Goal: Information Seeking & Learning: Find specific fact

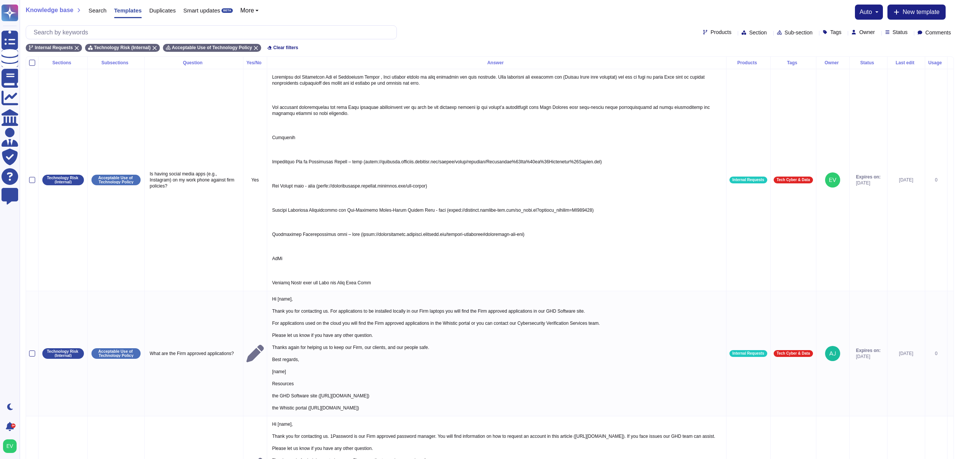
scroll to position [11, 0]
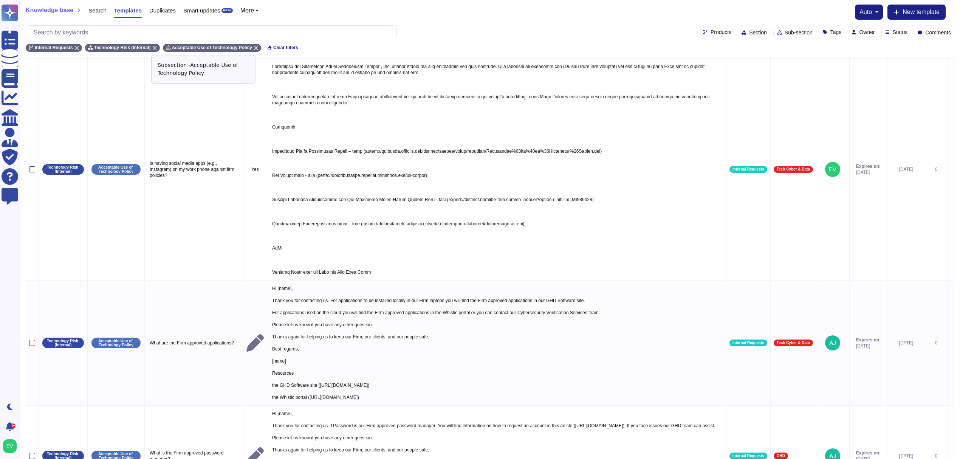
click at [254, 48] on icon at bounding box center [256, 48] width 5 height 5
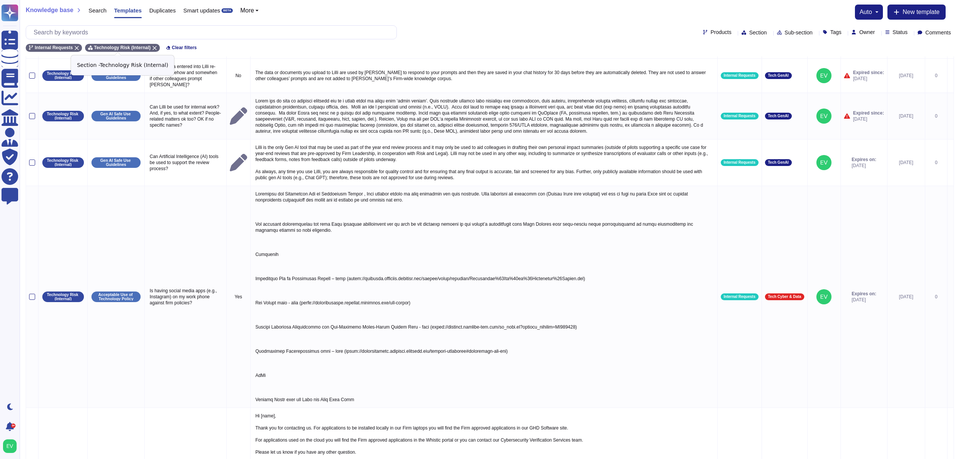
click at [152, 47] on icon at bounding box center [154, 48] width 5 height 5
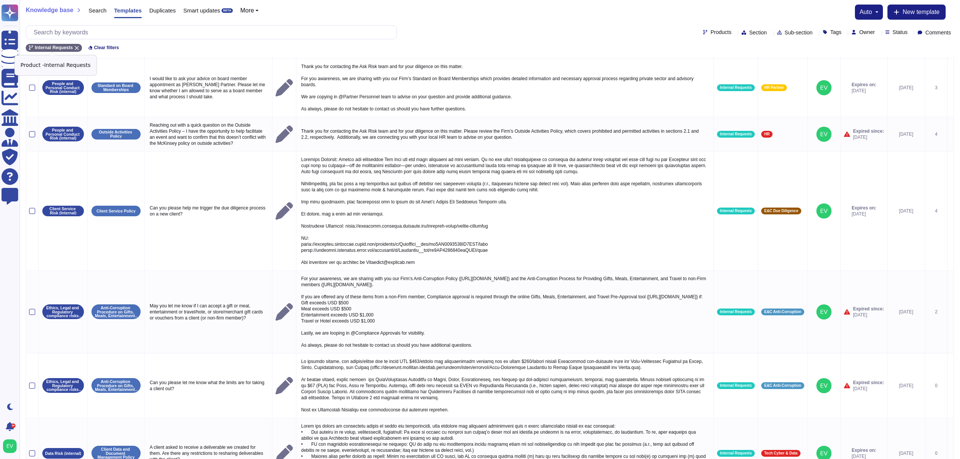
click at [76, 46] on icon at bounding box center [76, 48] width 5 height 5
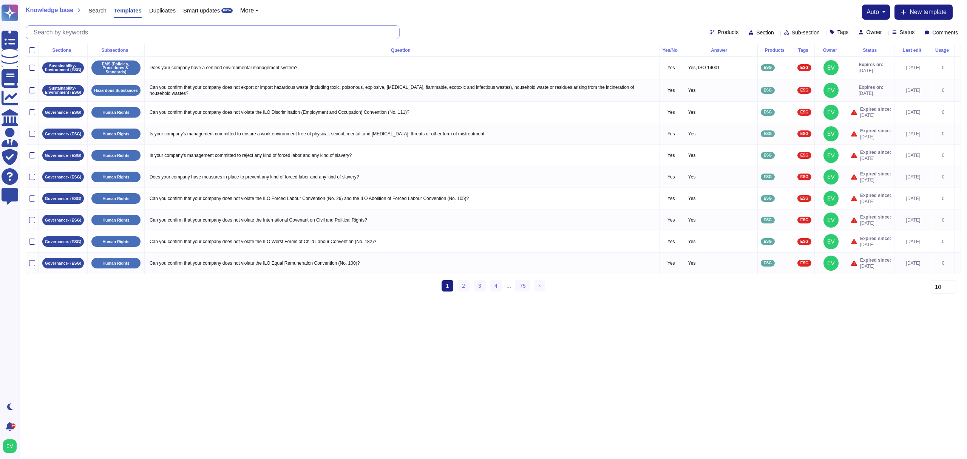
click at [64, 32] on input "text" at bounding box center [215, 32] width 370 height 13
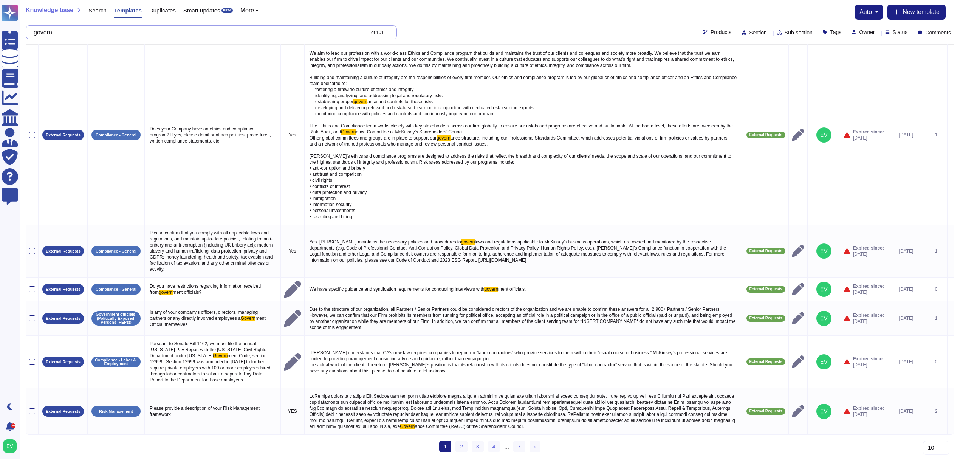
scroll to position [271, 0]
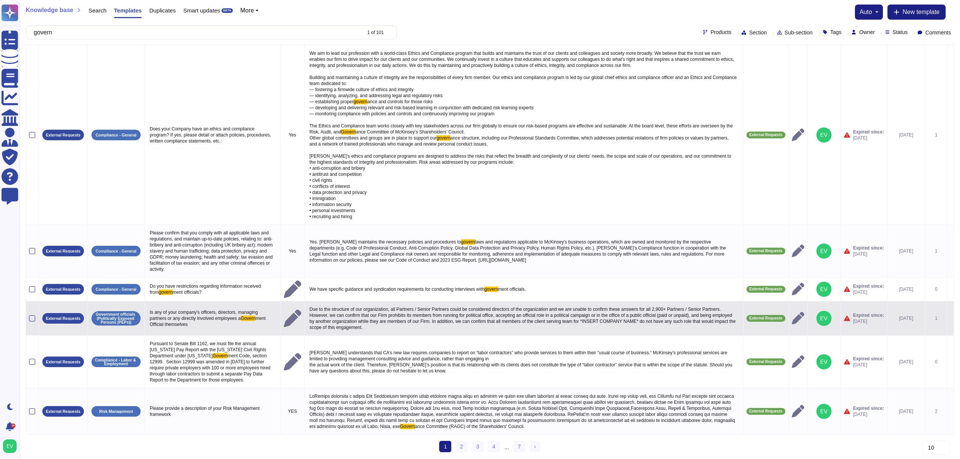
type input "govern"
drag, startPoint x: 329, startPoint y: 314, endPoint x: 301, endPoint y: 289, distance: 37.5
click at [308, 304] on p "Due to the structure of our organization, all Partners / Senior Partners could …" at bounding box center [524, 318] width 432 height 28
click at [310, 304] on p "Due to the structure of our organization, all Partners / Senior Partners could …" at bounding box center [524, 318] width 432 height 28
click at [316, 305] on p "Due to the structure of our organization, all Partners / Senior Partners could …" at bounding box center [524, 318] width 432 height 28
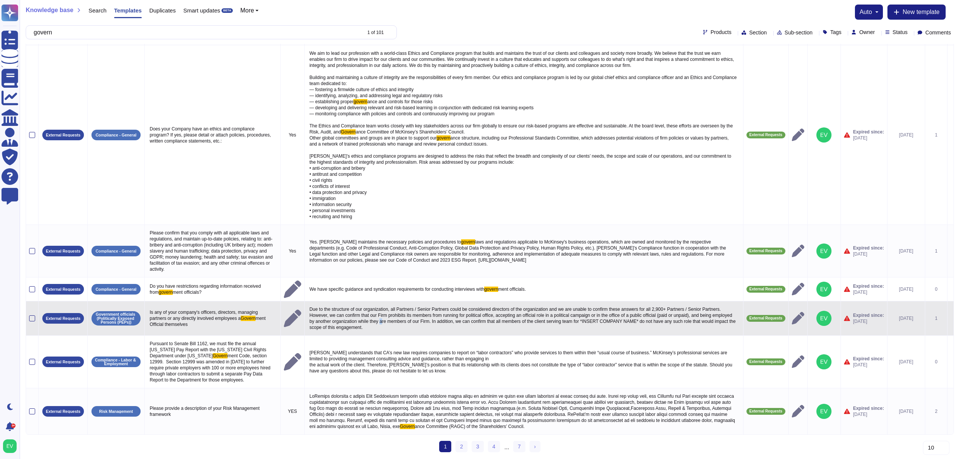
drag, startPoint x: 348, startPoint y: 307, endPoint x: 342, endPoint y: 308, distance: 5.4
click at [343, 308] on p "Due to the structure of our organization, all Partners / Senior Partners could …" at bounding box center [524, 318] width 432 height 28
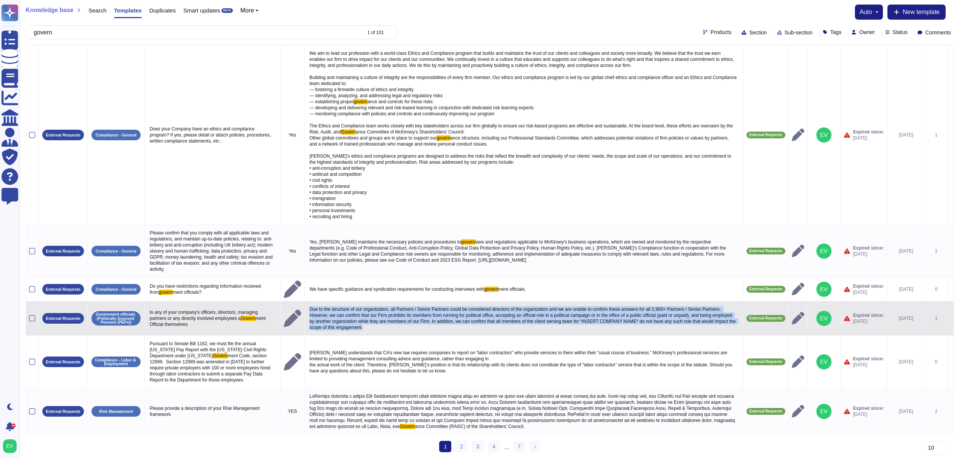
drag, startPoint x: 327, startPoint y: 315, endPoint x: 298, endPoint y: 295, distance: 35.5
click at [308, 304] on p "Due to the structure of our organization, all Partners / Senior Partners could …" at bounding box center [524, 318] width 432 height 28
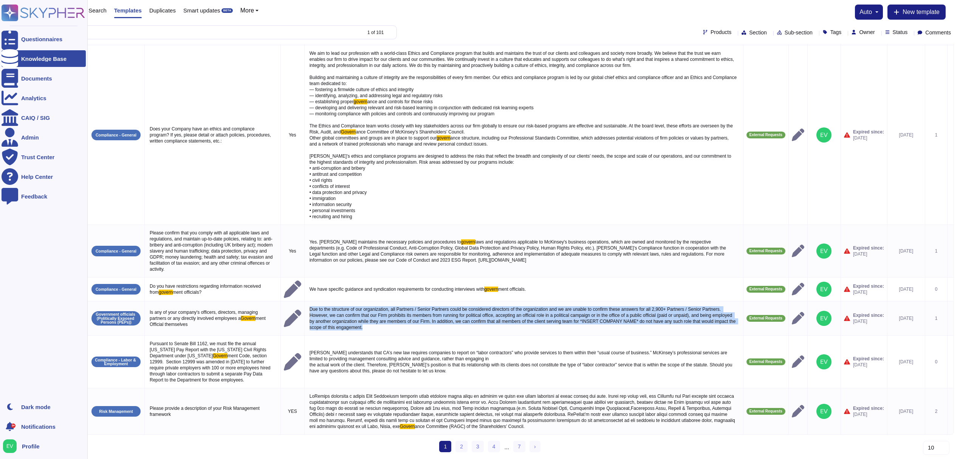
copy p "Due to the structure of our organization, all Partners / Senior Partners could …"
